Goal: Task Accomplishment & Management: Complete application form

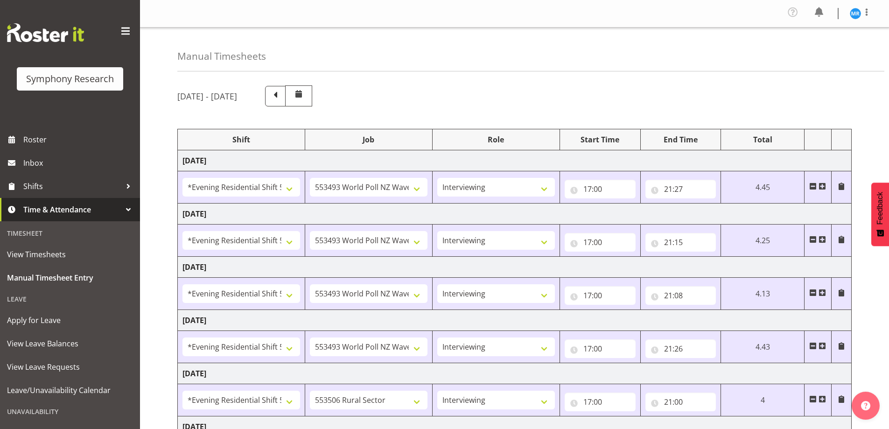
select select "48116"
select select "10527"
select select "47"
select select "48116"
select select "10527"
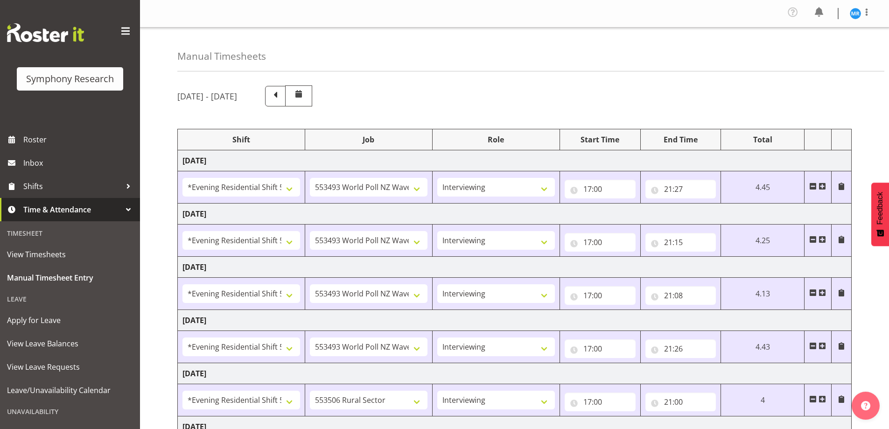
select select "47"
select select "48116"
select select "10527"
select select "47"
select select "48116"
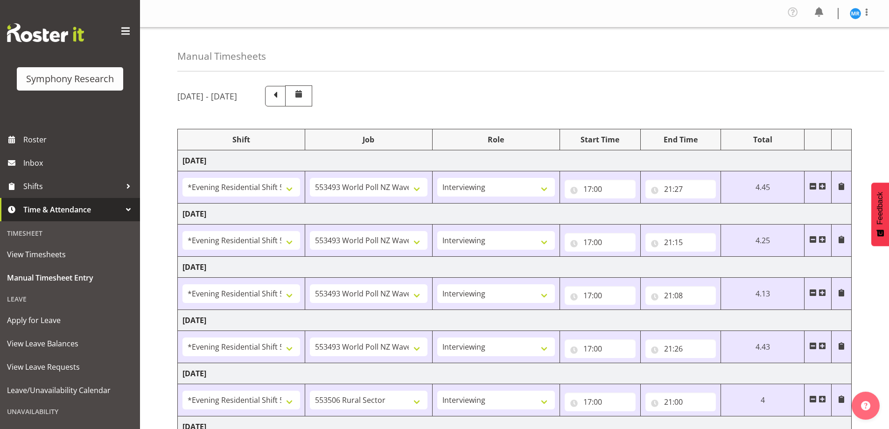
select select "10527"
select select "47"
select select "48116"
select select "10587"
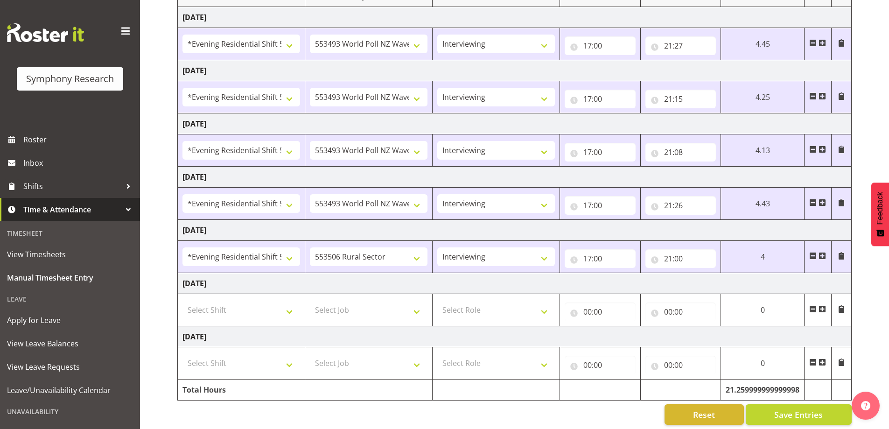
scroll to position [143, 0]
click at [500, 255] on select "Briefing Interviewing" at bounding box center [496, 256] width 118 height 19
select select "297"
click at [437, 247] on select "Briefing Interviewing" at bounding box center [496, 256] width 118 height 19
click at [394, 255] on select "550060 IF Admin 553492 World Poll Aus Wave 2 Main 2025 553493 World Poll NZ Wav…" at bounding box center [369, 256] width 118 height 19
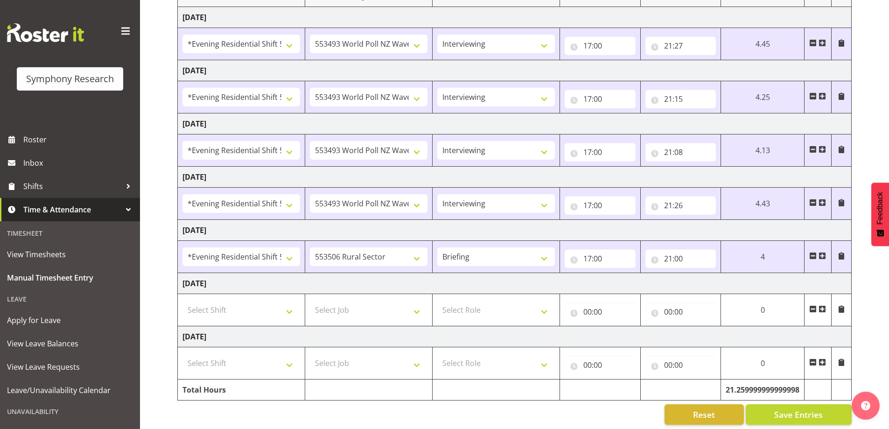
click at [496, 283] on td "[DATE]" at bounding box center [515, 283] width 674 height 21
click at [787, 412] on span "Save Entries" at bounding box center [798, 414] width 49 height 12
click at [406, 260] on select "550060 IF Admin 553492 World Poll Aus Wave 2 Main 2025 553493 World Poll NZ Wav…" at bounding box center [369, 256] width 118 height 19
select select "10527"
click at [310, 247] on select "550060 IF Admin 553492 World Poll Aus Wave 2 Main 2025 553493 World Poll NZ Wav…" at bounding box center [369, 256] width 118 height 19
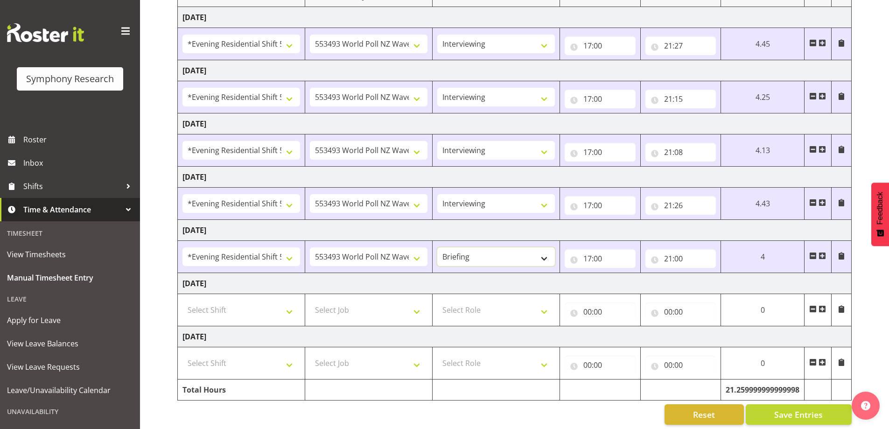
click at [541, 255] on select "Briefing Interviewing" at bounding box center [496, 256] width 118 height 19
select select "47"
click at [437, 247] on select "Briefing Interviewing" at bounding box center [496, 256] width 118 height 19
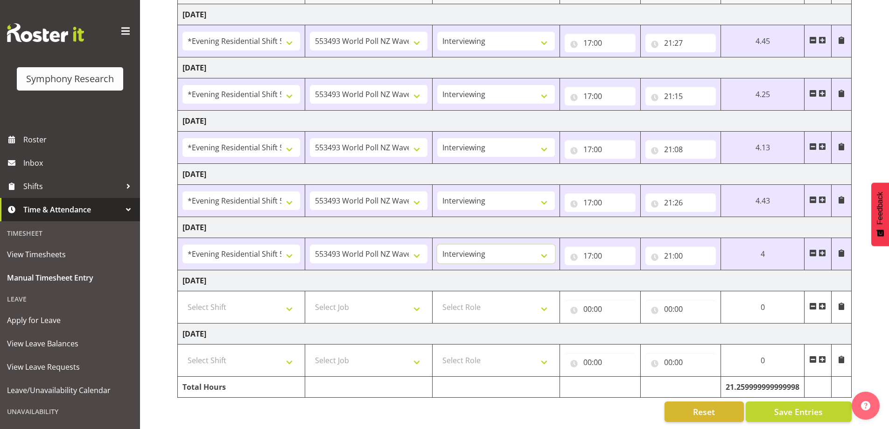
scroll to position [153, 0]
click at [786, 406] on span "Save Entries" at bounding box center [798, 412] width 49 height 12
click at [450, 4] on td "[DATE]" at bounding box center [515, 14] width 674 height 21
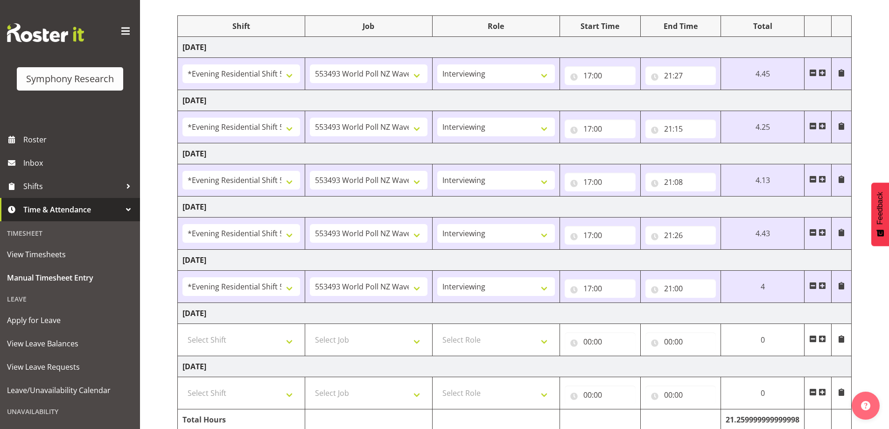
scroll to position [60, 0]
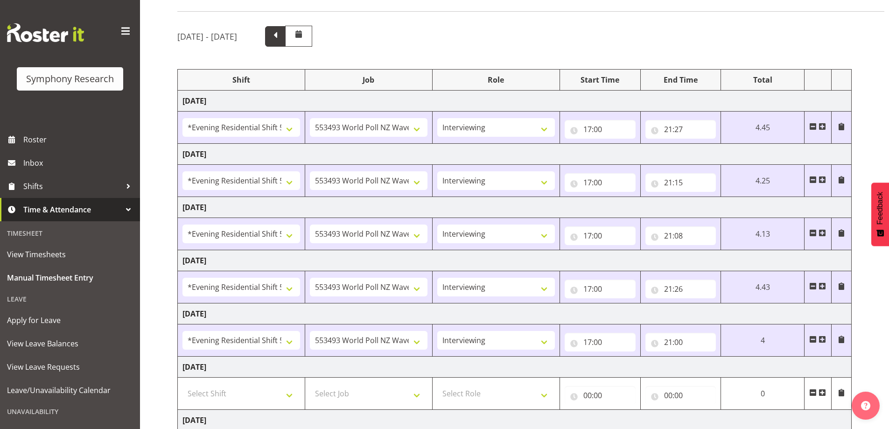
click at [281, 36] on span at bounding box center [275, 35] width 12 height 12
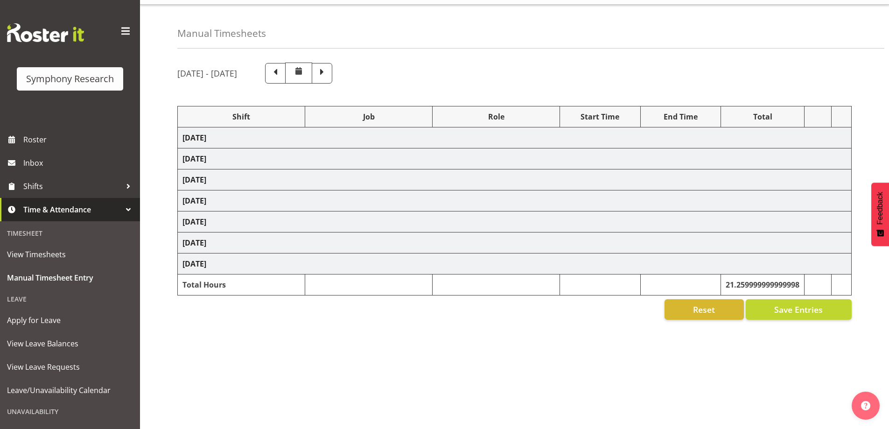
scroll to position [30, 0]
select select
select select "10536"
select select "47"
select select
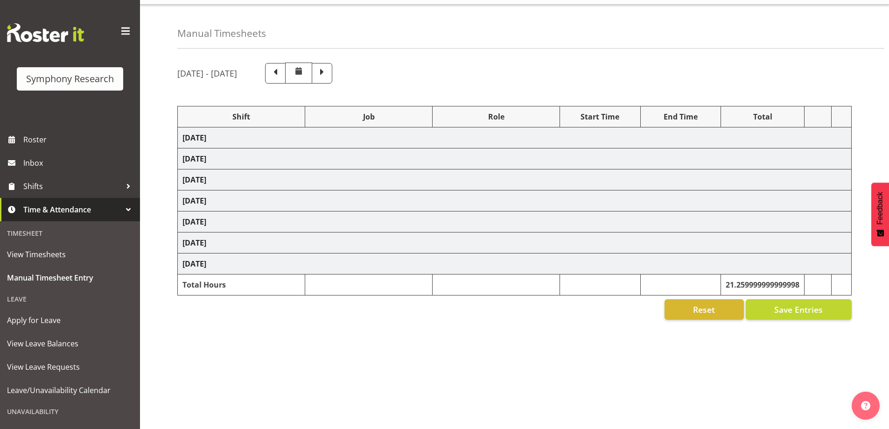
select select "10536"
select select "47"
select select "41604"
select select "10527"
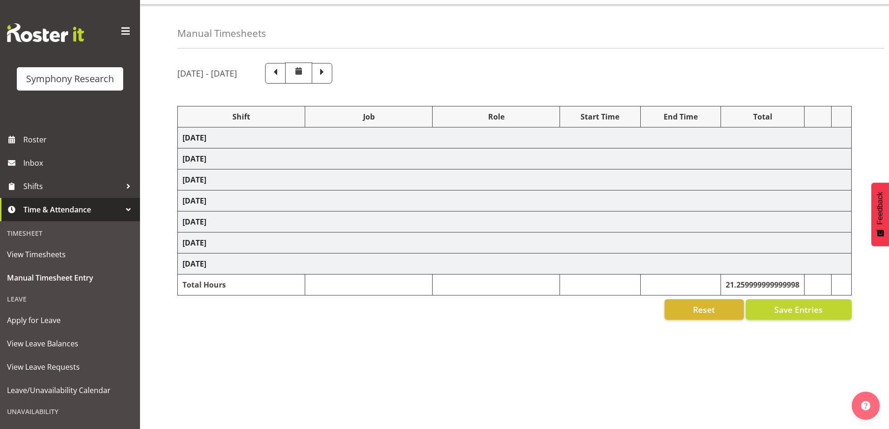
select select "10527"
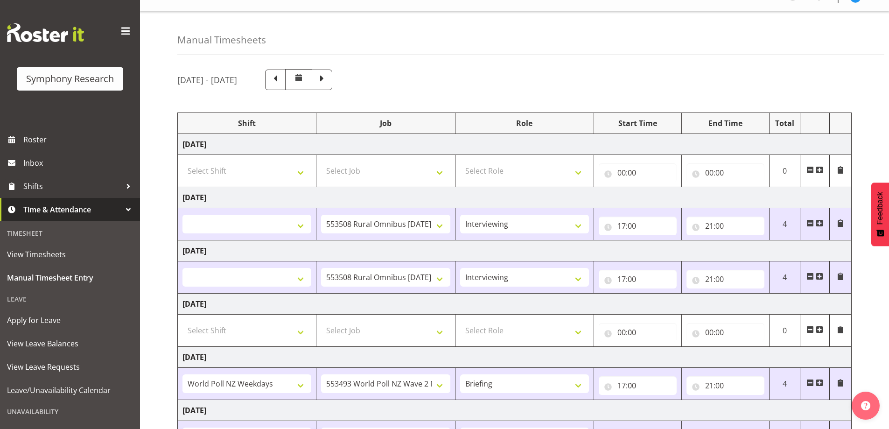
scroll to position [0, 0]
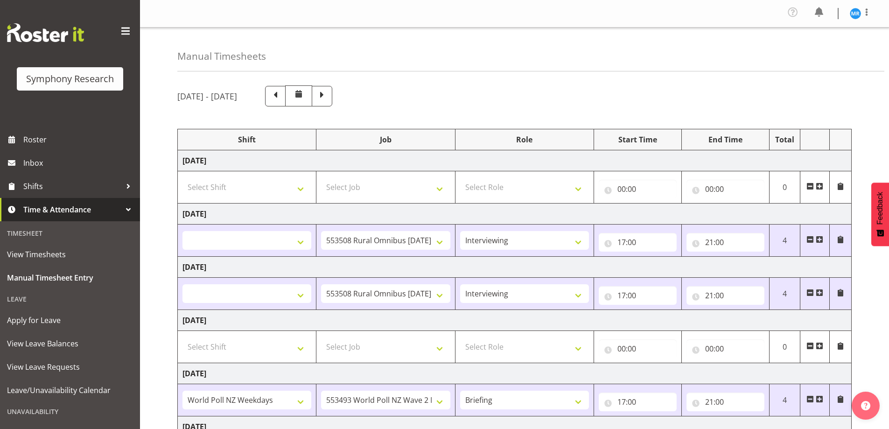
click at [328, 97] on span at bounding box center [322, 95] width 12 height 12
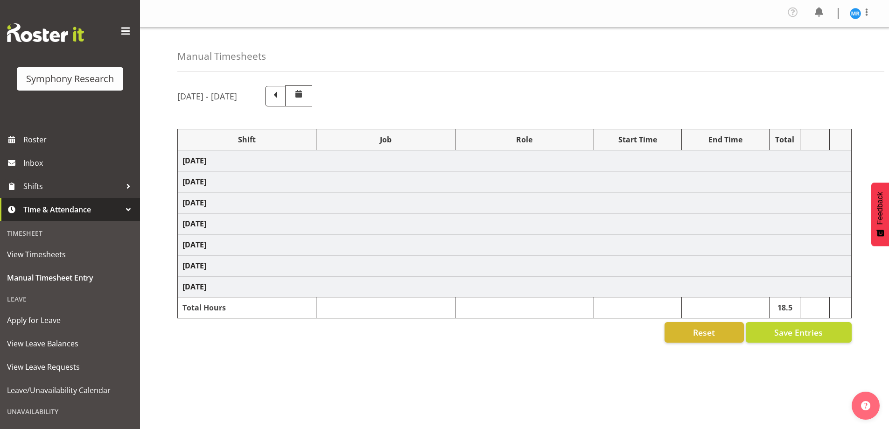
select select "48116"
select select "10527"
select select "47"
select select "48116"
select select "10527"
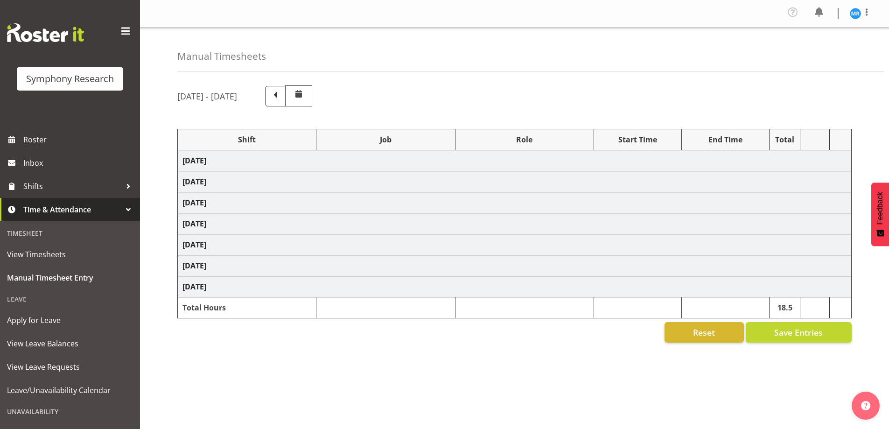
select select "47"
select select "48116"
select select "10527"
select select "47"
select select "48116"
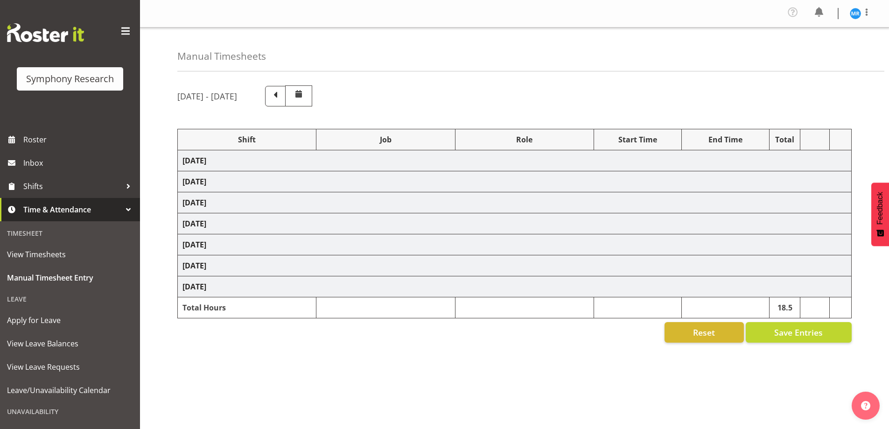
select select "10527"
select select "47"
select select "48116"
select select "10527"
select select "47"
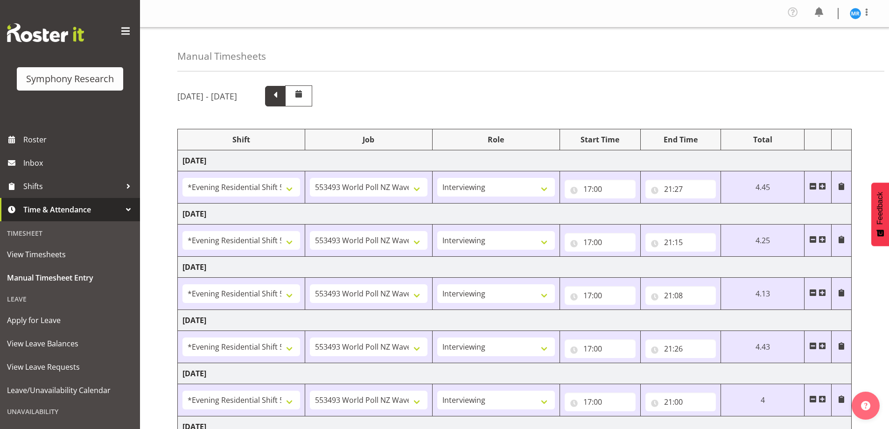
click at [281, 95] on span at bounding box center [275, 95] width 12 height 12
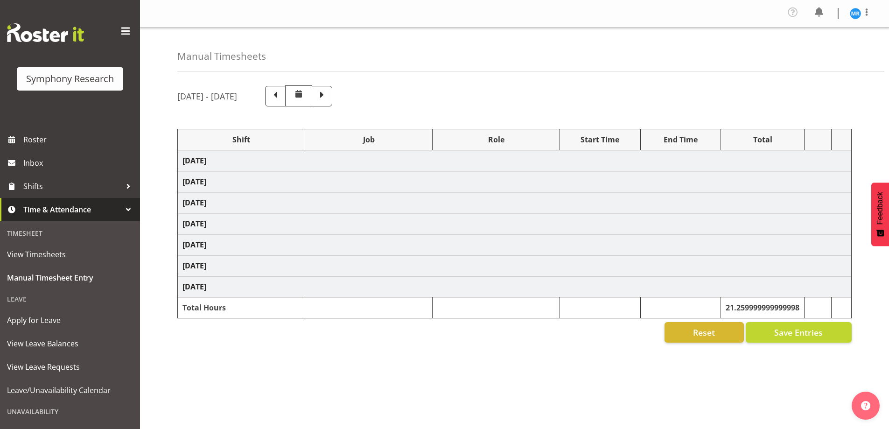
select select
select select "10536"
select select "47"
select select
select select "10536"
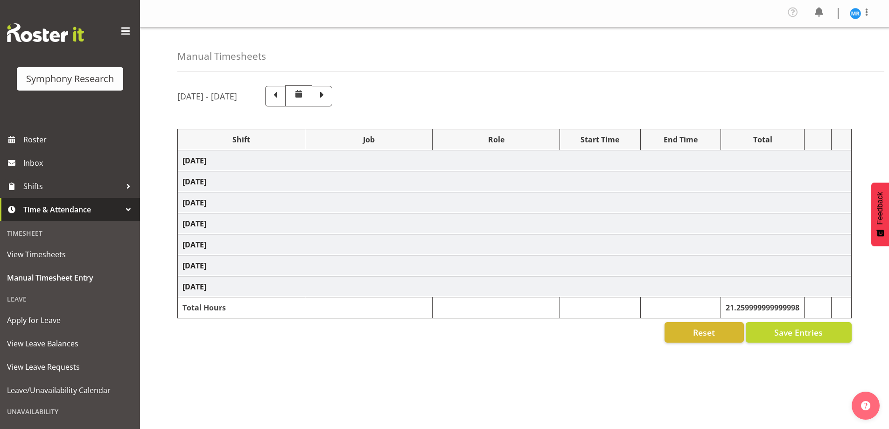
select select "47"
select select "41604"
select select "10527"
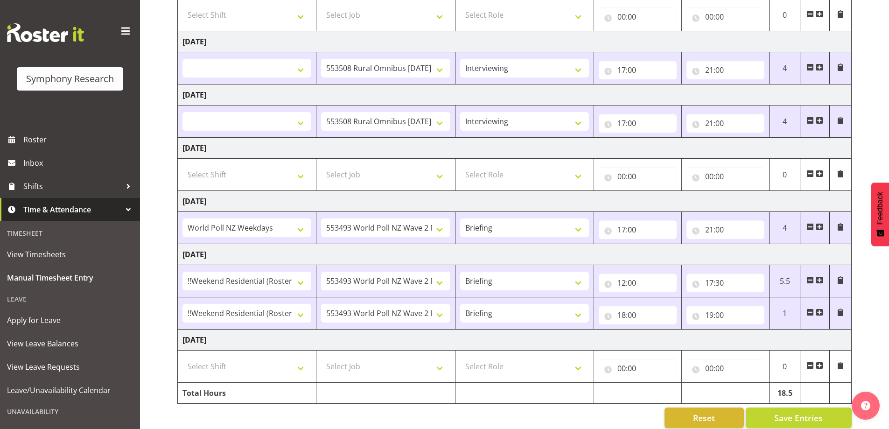
scroll to position [185, 0]
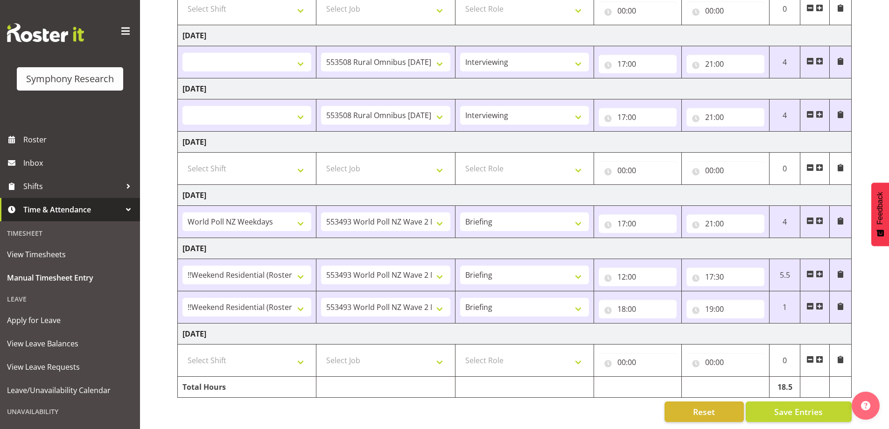
click at [540, 401] on div "Reset Save Entries" at bounding box center [514, 411] width 674 height 21
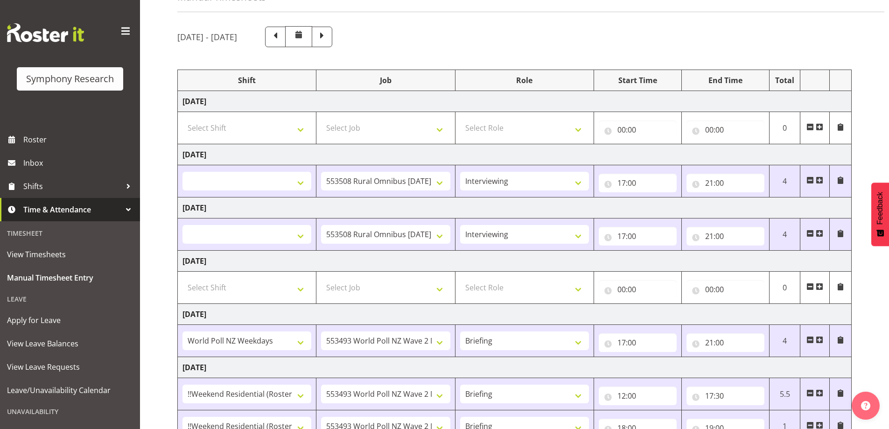
scroll to position [45, 0]
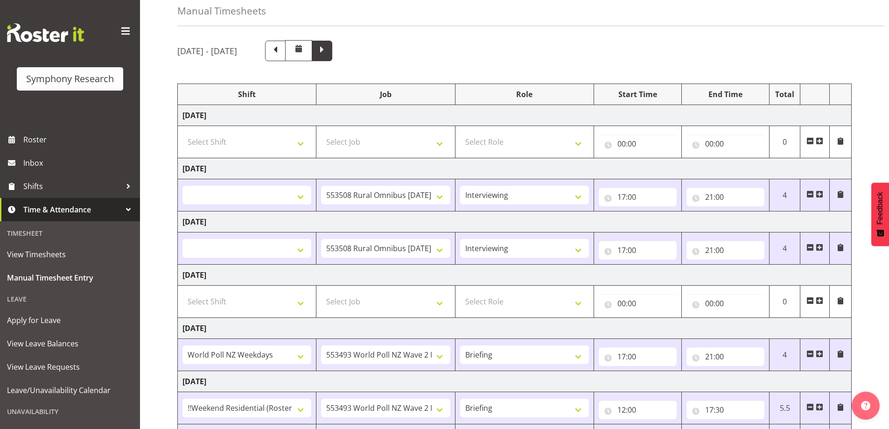
click at [328, 55] on span at bounding box center [322, 50] width 12 height 12
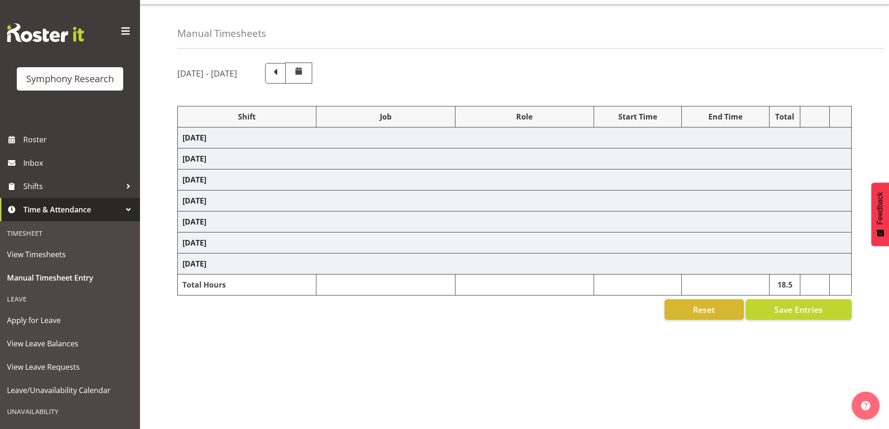
select select "48116"
select select "10527"
select select "47"
select select "48116"
select select "10527"
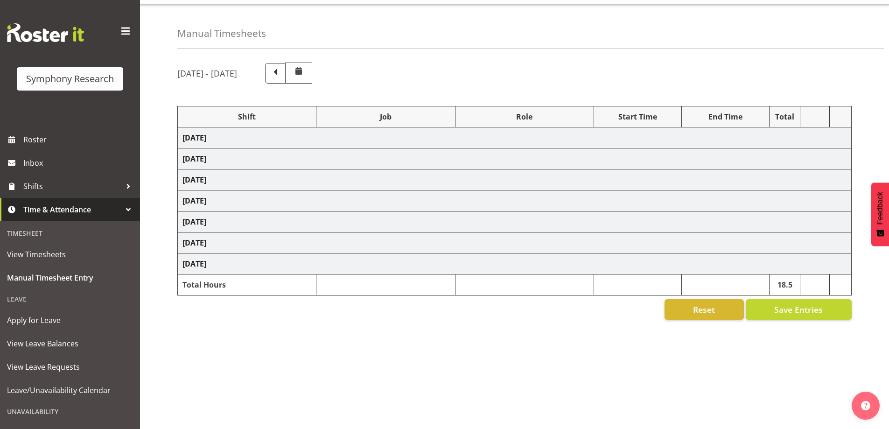
select select "47"
select select "48116"
select select "10527"
select select "47"
select select "48116"
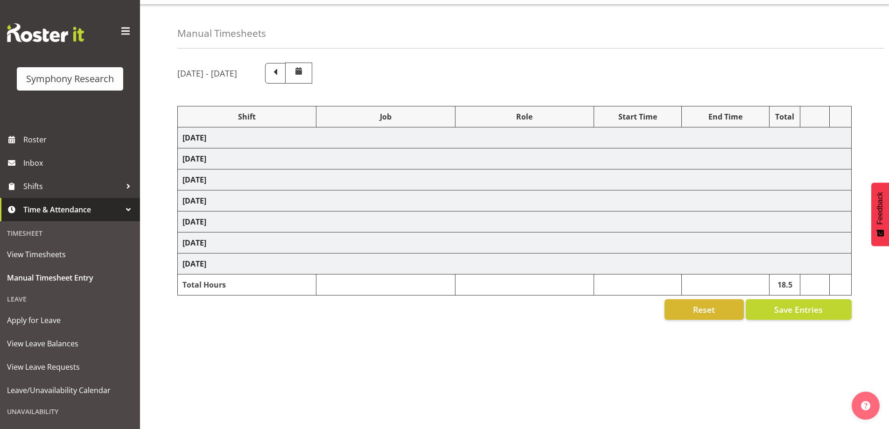
select select "10527"
select select "47"
select select "48116"
select select "10527"
select select "47"
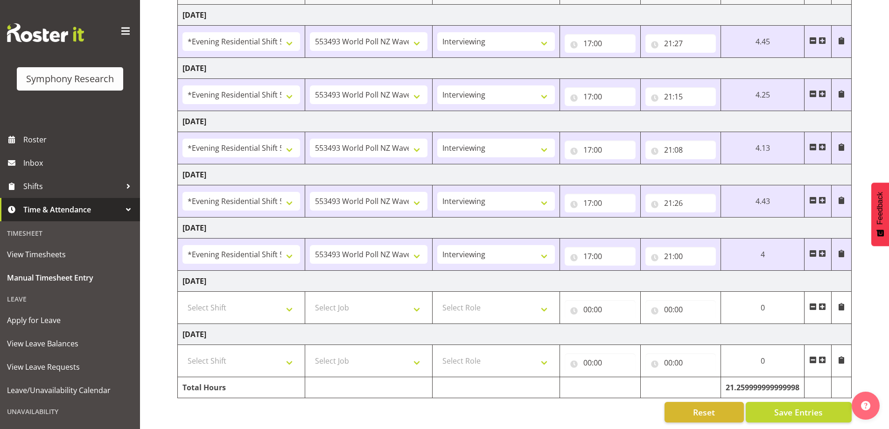
scroll to position [153, 0]
